Goal: Navigation & Orientation: Find specific page/section

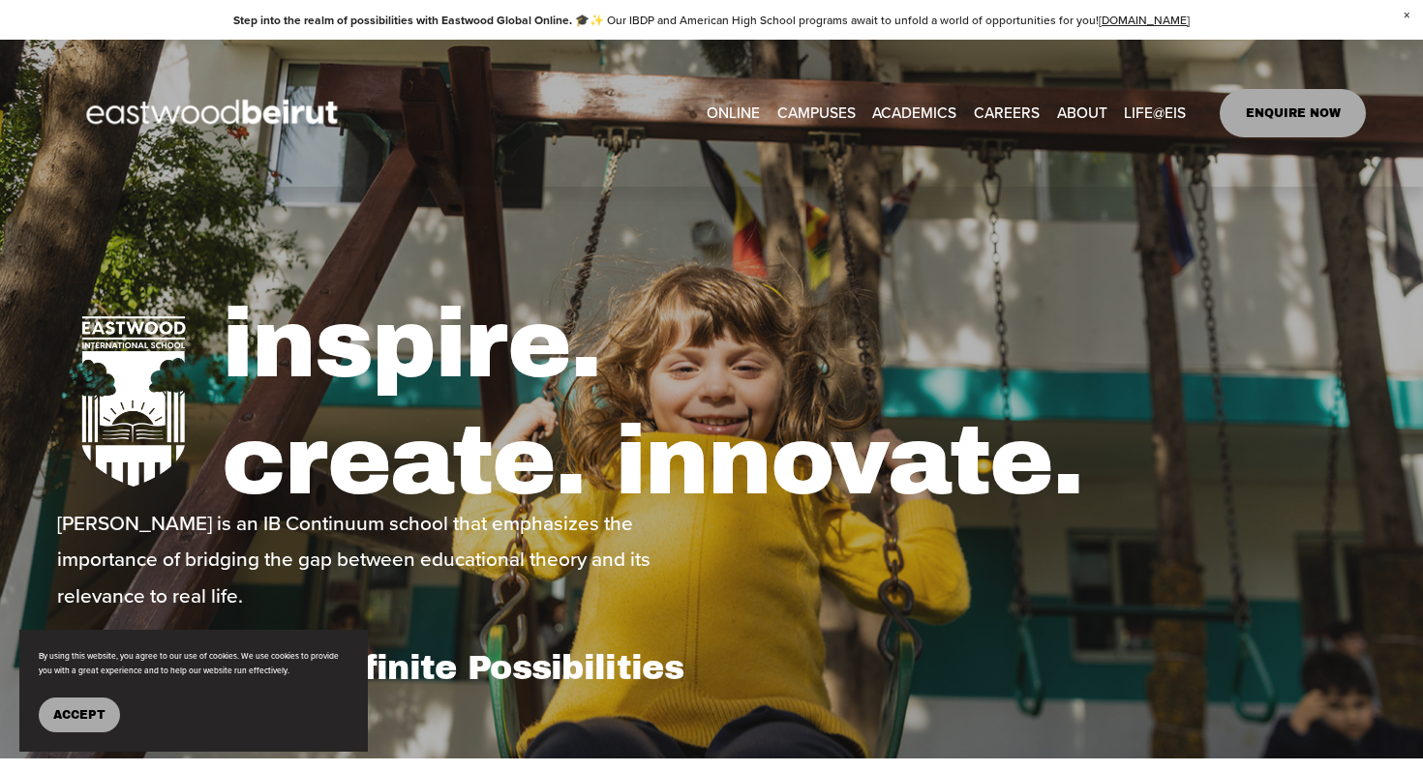
click at [742, 111] on link "ONLINE" at bounding box center [733, 113] width 53 height 30
click at [727, 115] on link "ONLINE" at bounding box center [733, 113] width 53 height 30
click at [1162, 125] on span "LIFE@EIS" at bounding box center [1155, 113] width 62 height 27
type input "*****"
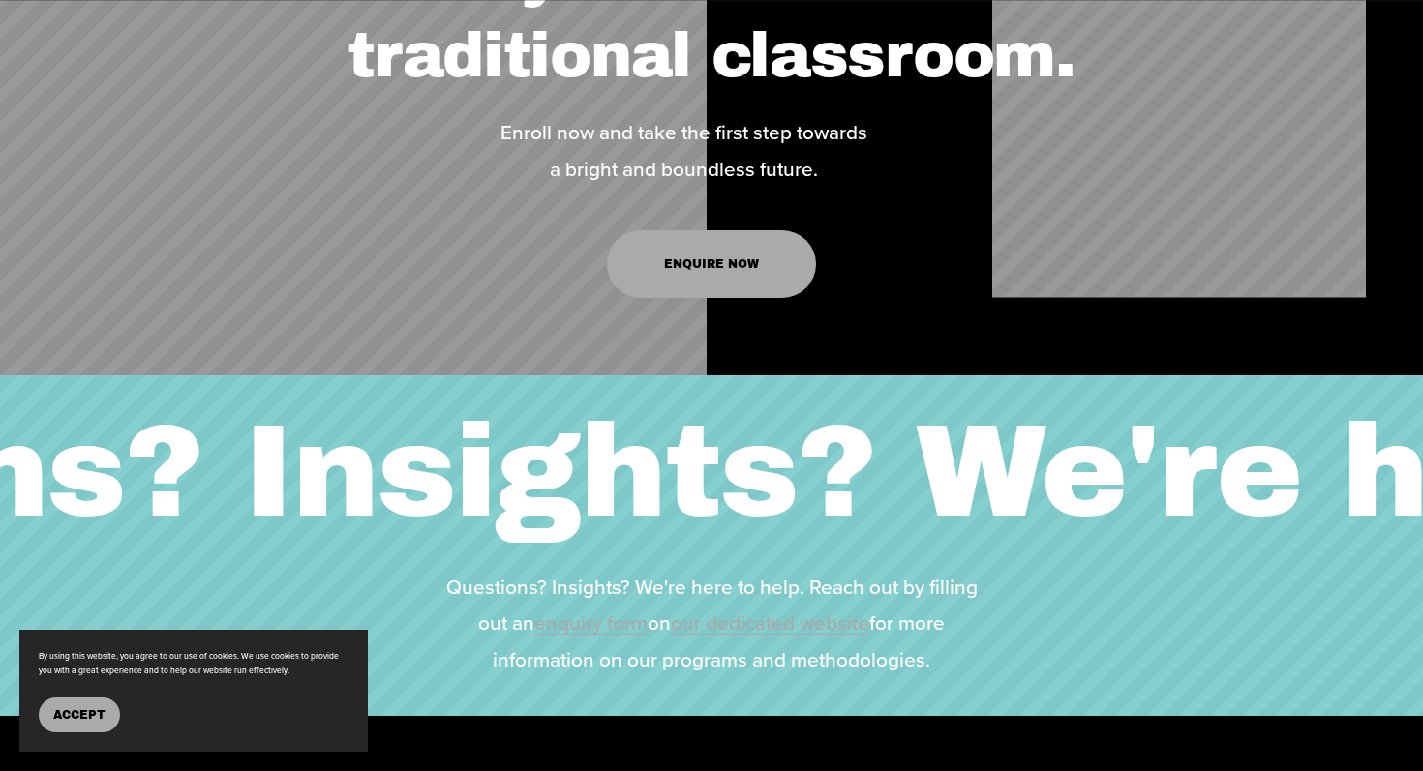
scroll to position [3562, 0]
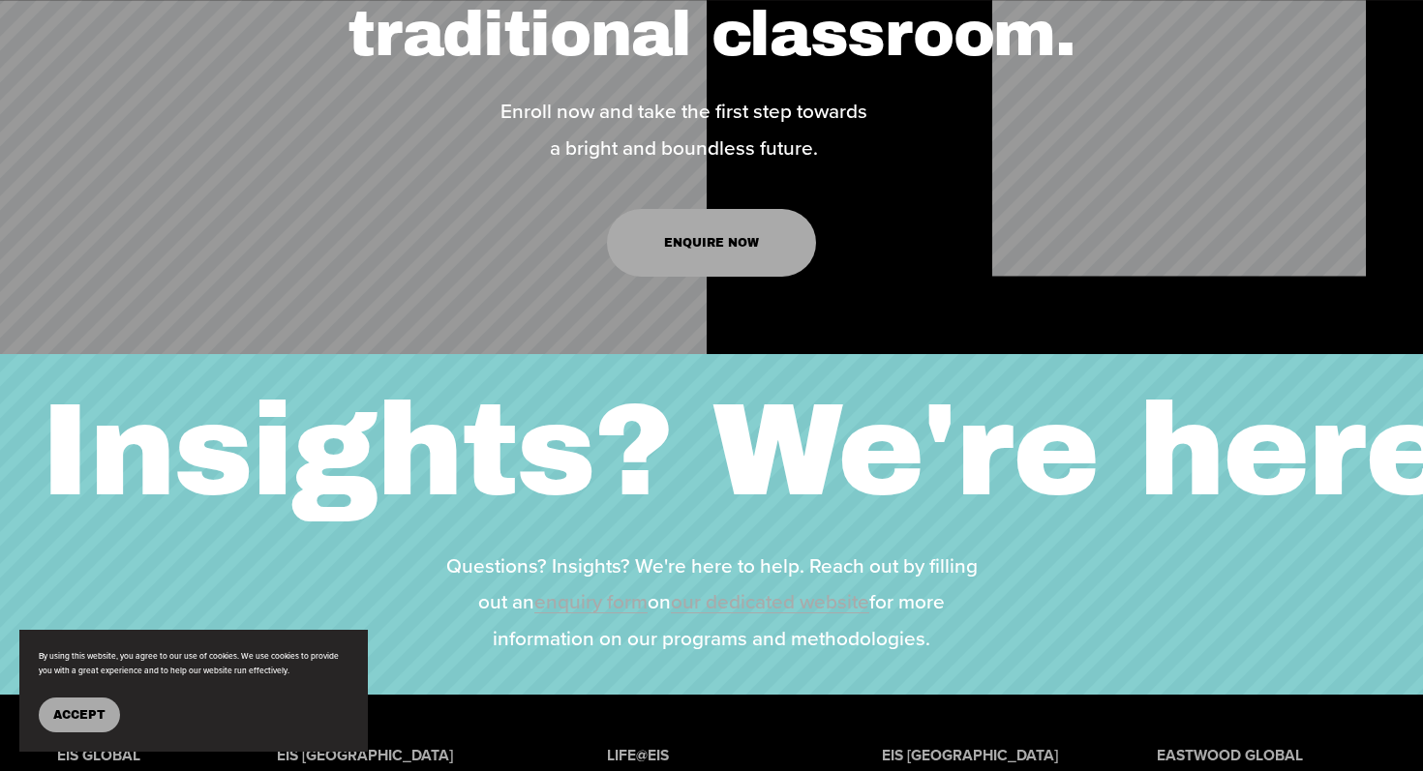
click at [80, 730] on button "Accept" at bounding box center [79, 715] width 81 height 35
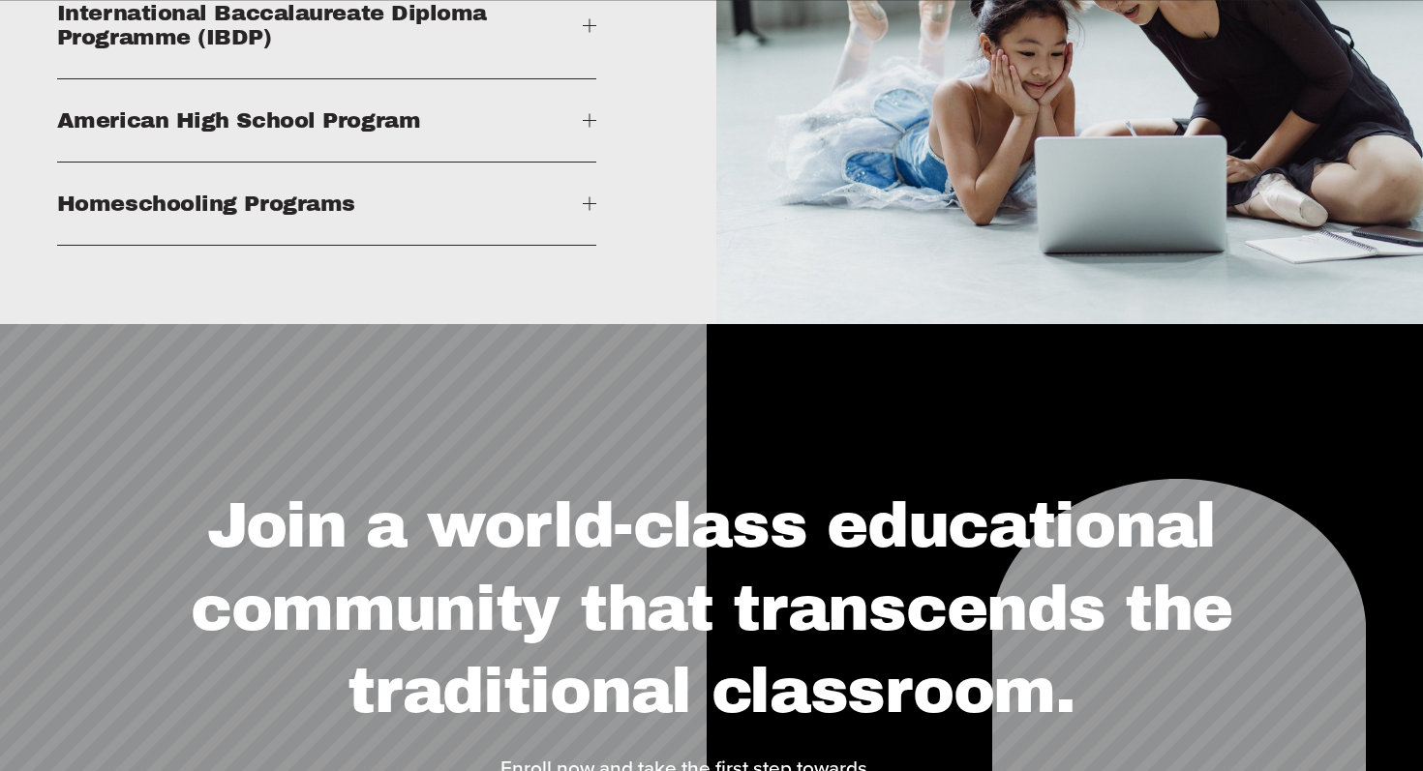
scroll to position [2942, 0]
